Goal: Find specific page/section: Find specific page/section

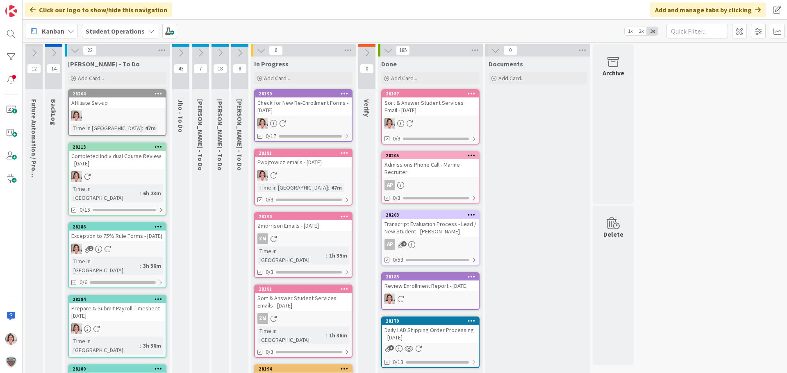
click at [309, 112] on div "Check for New Re-Enrollment Forms - [DATE]" at bounding box center [303, 107] width 97 height 18
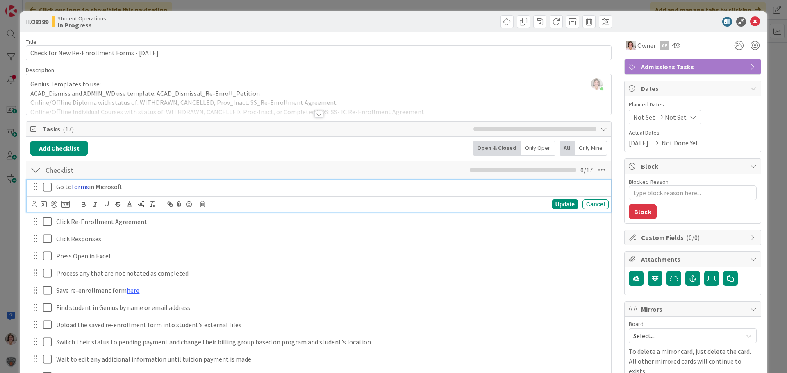
click at [78, 187] on link "forms" at bounding box center [80, 187] width 17 height 8
click at [82, 201] on link "[URL][DOMAIN_NAME]" at bounding box center [60, 203] width 56 height 11
click at [750, 20] on icon at bounding box center [755, 22] width 10 height 10
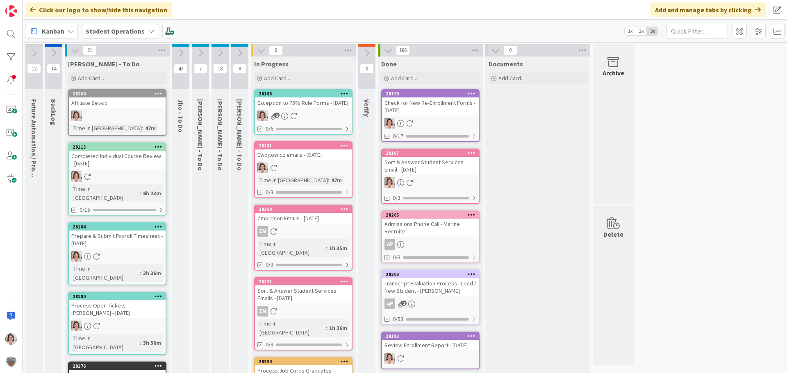
click at [274, 117] on link "28186 Exception to 75% Rule Forms - [DATE] 1 0/6" at bounding box center [303, 112] width 98 height 46
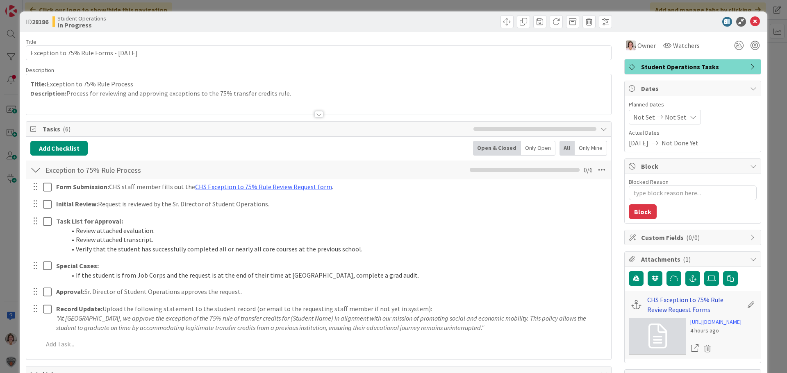
click at [664, 298] on link "CHS Exception to 75% Rule Review Request Forms" at bounding box center [695, 305] width 96 height 20
click at [750, 20] on icon at bounding box center [755, 22] width 10 height 10
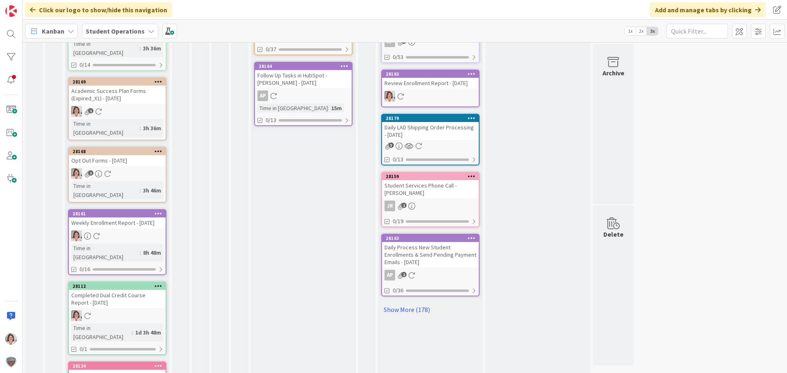
scroll to position [382, 0]
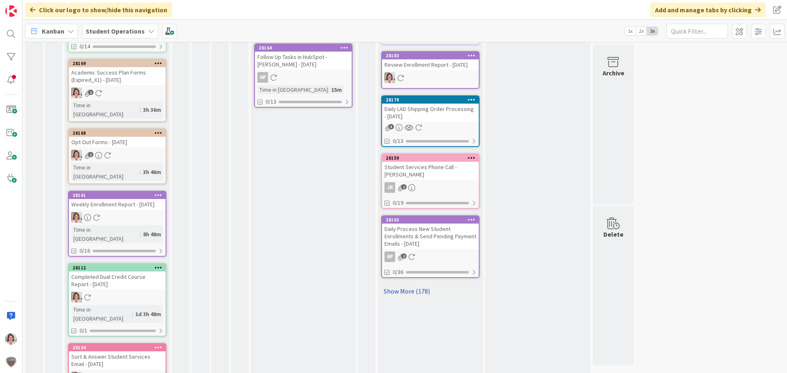
click at [422, 298] on link "Show More (178)" at bounding box center [430, 291] width 98 height 13
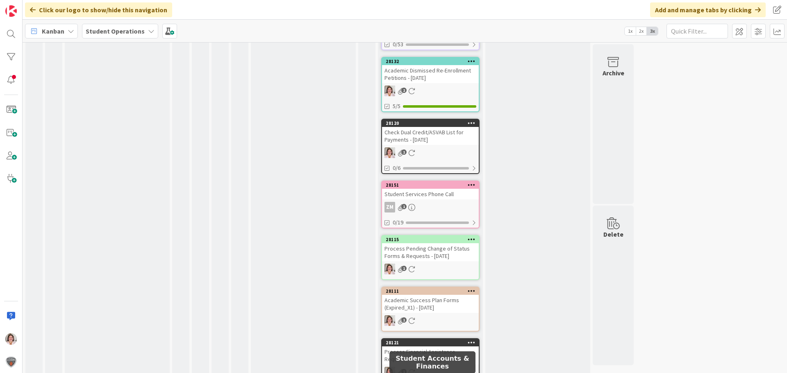
scroll to position [2186, 0]
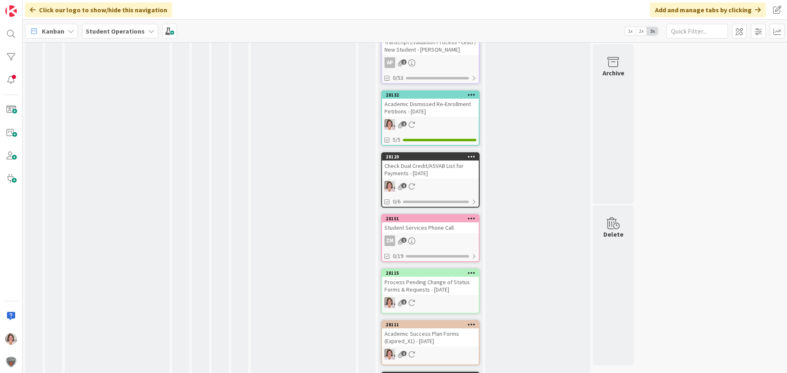
click at [434, 117] on div "Academic Dismissed Re-Enrollment Petitions - [DATE]" at bounding box center [430, 108] width 97 height 18
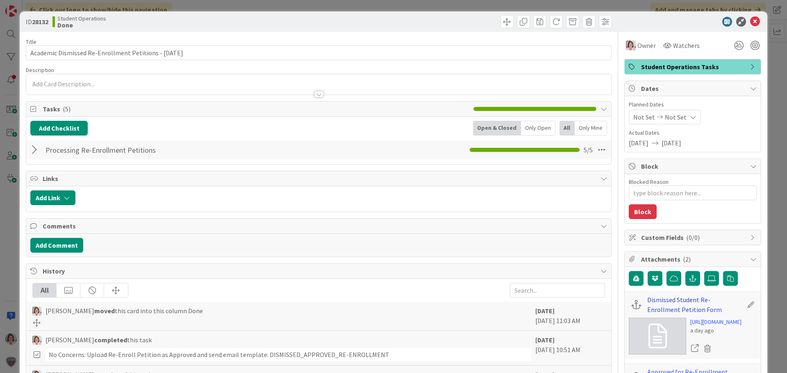
click at [661, 301] on link "Dismissed Student Re-Enrollment Petition Form" at bounding box center [695, 305] width 96 height 20
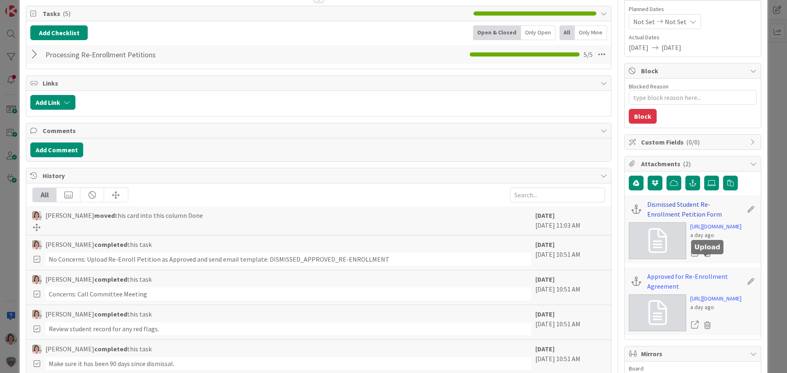
scroll to position [164, 0]
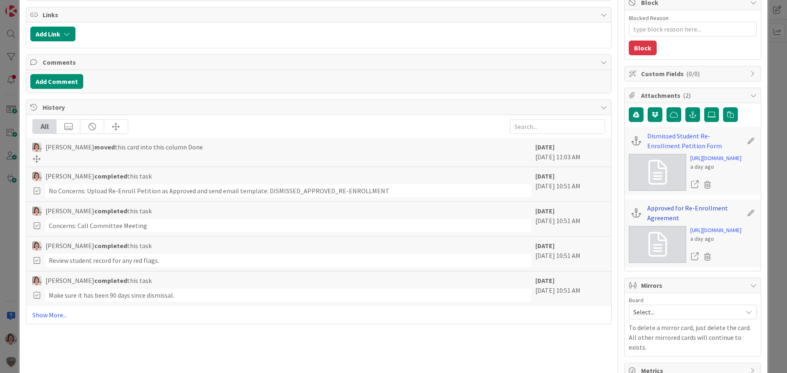
click at [670, 223] on link "Approved for Re-Enrollment Agreement" at bounding box center [695, 213] width 96 height 20
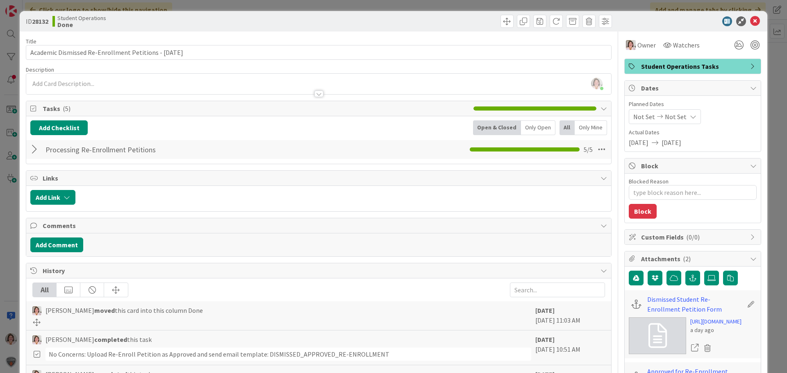
scroll to position [0, 0]
click at [750, 23] on icon at bounding box center [755, 22] width 10 height 10
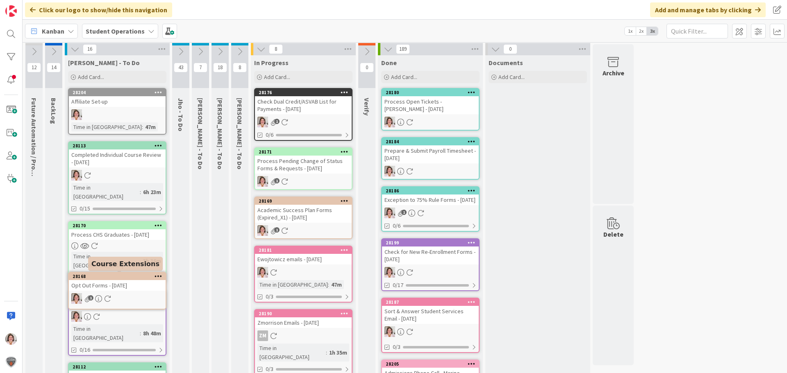
scroll to position [2, 0]
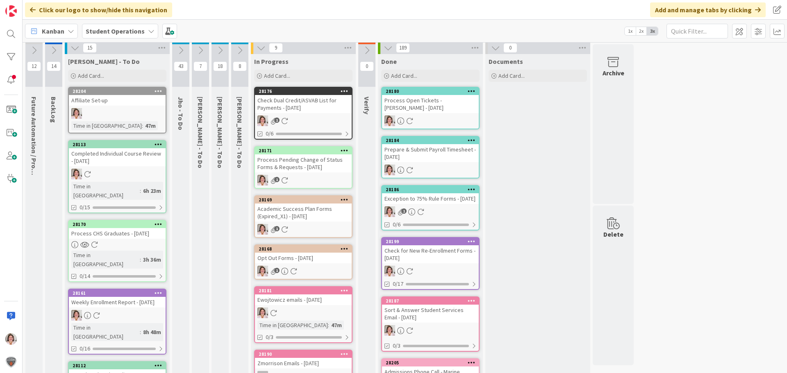
click at [335, 261] on div "Opt Out Forms - [DATE]" at bounding box center [303, 258] width 97 height 11
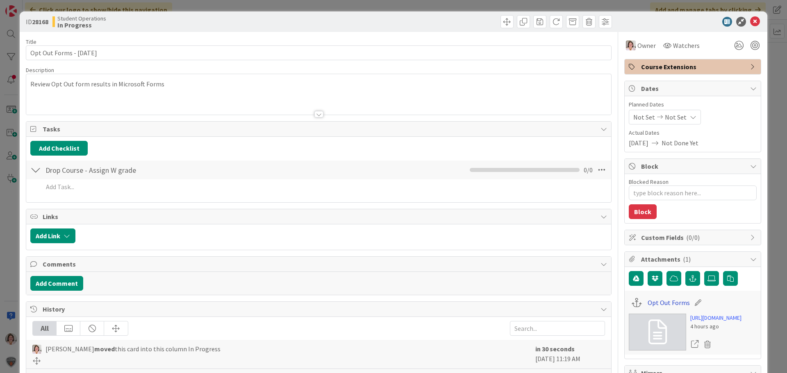
click at [664, 305] on link "Opt Out Forms" at bounding box center [669, 303] width 42 height 10
click at [750, 20] on icon at bounding box center [755, 22] width 10 height 10
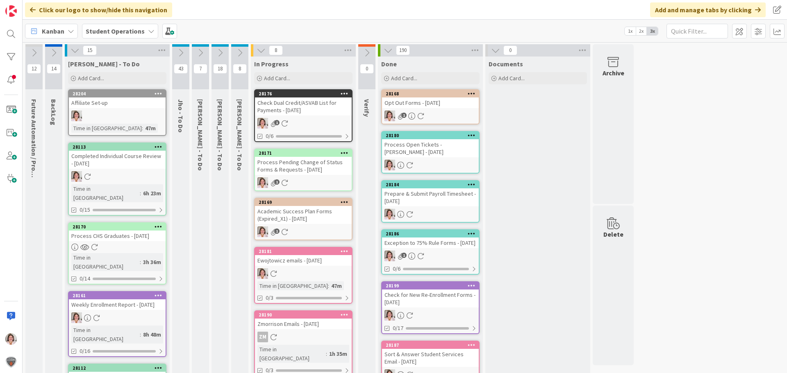
click at [301, 216] on div "Academic Success Plan Forms (Expired_X1) - [DATE]" at bounding box center [303, 215] width 97 height 18
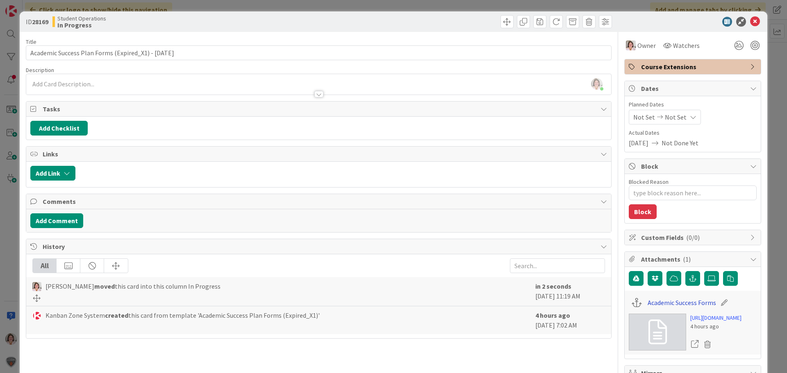
click at [651, 300] on link "Academic Success Forms" at bounding box center [682, 303] width 68 height 10
click at [750, 22] on icon at bounding box center [755, 22] width 10 height 10
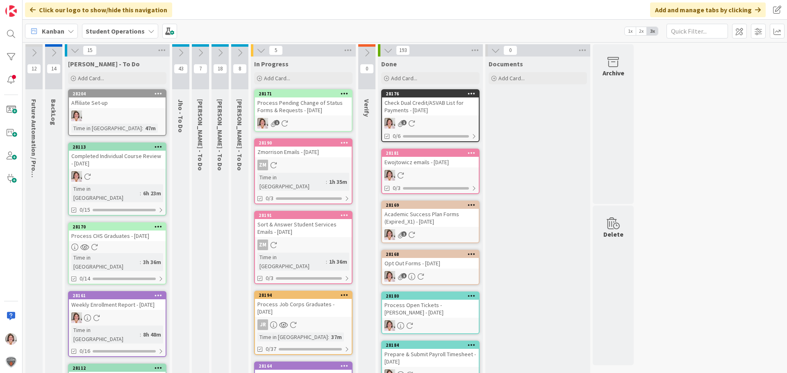
click at [301, 110] on div "Process Pending Change of Status Forms & Requests - [DATE]" at bounding box center [303, 107] width 97 height 18
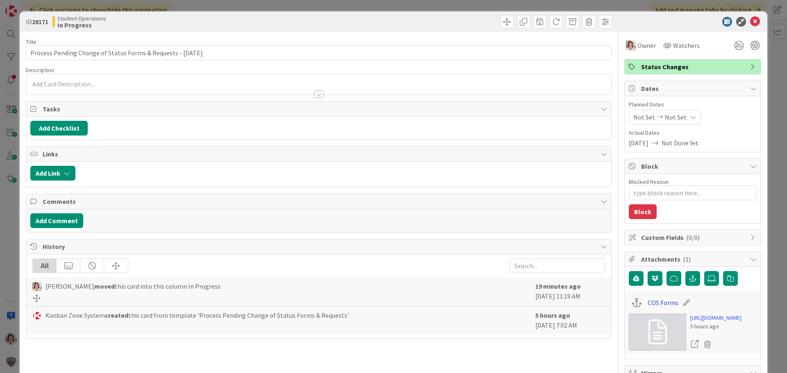
click at [649, 302] on link "COS Forms" at bounding box center [663, 303] width 31 height 10
click at [750, 22] on icon at bounding box center [755, 22] width 10 height 10
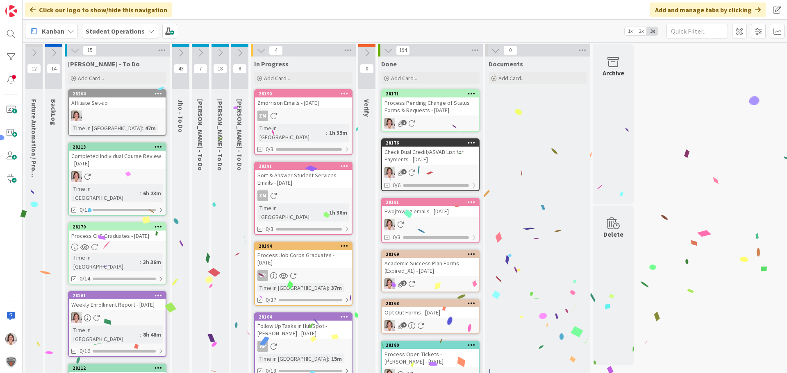
click at [202, 55] on icon at bounding box center [200, 52] width 9 height 9
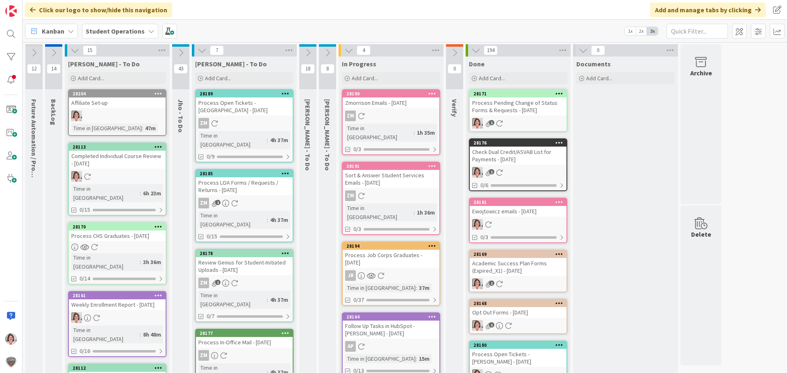
click at [202, 55] on button at bounding box center [202, 50] width 11 height 11
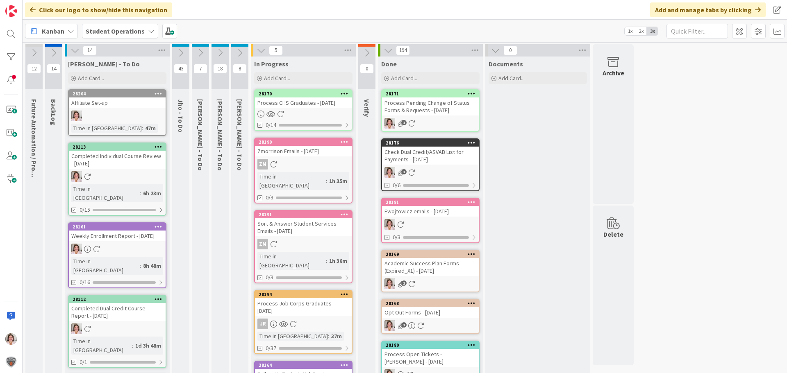
click at [312, 109] on link "28170 Process CHS Graduates - [DATE] 0/14" at bounding box center [303, 110] width 98 height 42
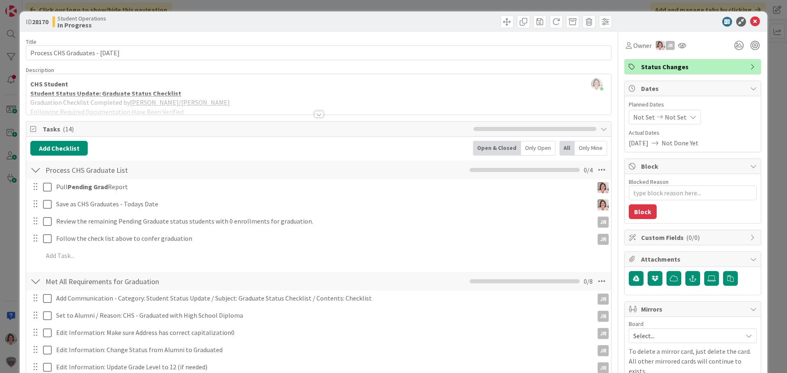
type textarea "x"
